Goal: Check status: Check status

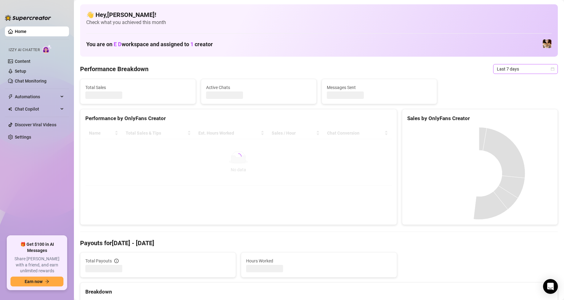
click at [519, 71] on span "Last 7 days" at bounding box center [525, 68] width 57 height 9
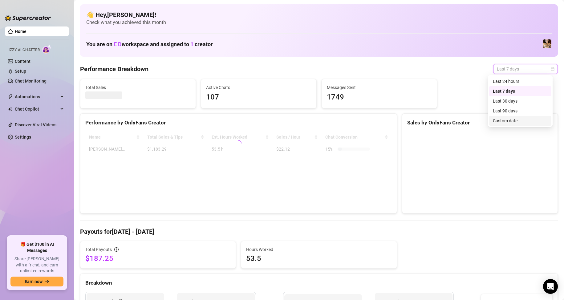
click at [514, 120] on div "Custom date" at bounding box center [520, 120] width 55 height 7
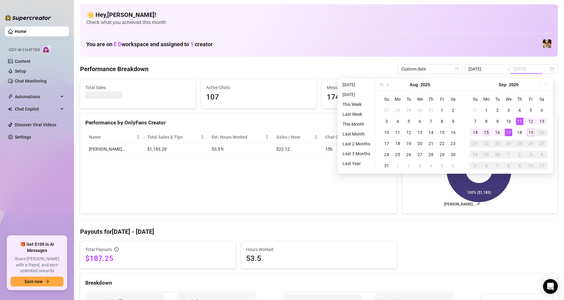
type input "[DATE]"
click at [486, 133] on div "15" at bounding box center [486, 132] width 7 height 7
type input "[DATE]"
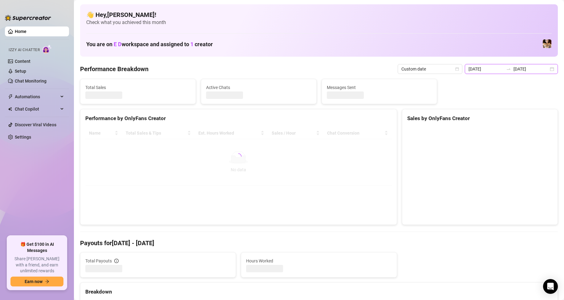
click at [491, 68] on input "[DATE]" at bounding box center [486, 69] width 35 height 7
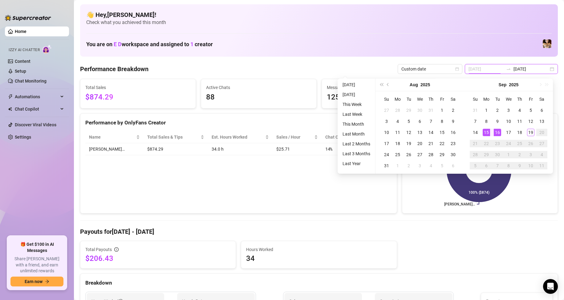
type input "[DATE]"
click at [490, 133] on div "15" at bounding box center [486, 132] width 7 height 7
type input "[DATE]"
click at [527, 132] on div "19" at bounding box center [530, 132] width 7 height 7
click at [527, 132] on rect at bounding box center [479, 169] width 144 height 77
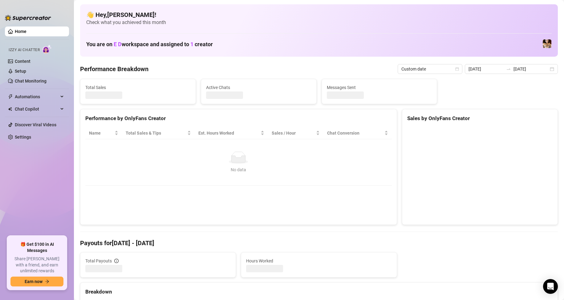
type input "[DATE]"
